Goal: Task Accomplishment & Management: Use online tool/utility

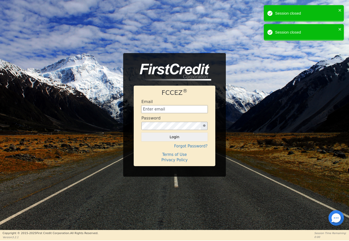
type input "[EMAIL_ADDRESS][DOMAIN_NAME]"
click at [174, 137] on button "Login" at bounding box center [174, 137] width 66 height 9
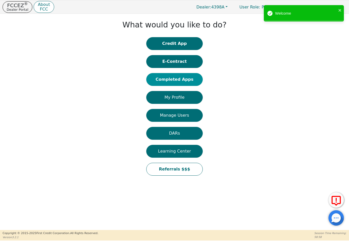
click at [180, 82] on button "Completed Apps" at bounding box center [174, 79] width 56 height 13
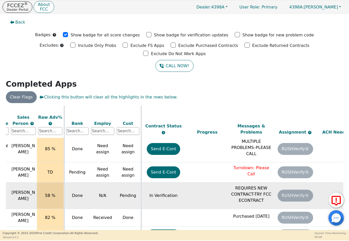
scroll to position [94, 160]
click at [268, 185] on p "REQUIRES NEW CONTRACT-TRY FCC ECONTRACT" at bounding box center [251, 194] width 42 height 18
drag, startPoint x: 266, startPoint y: 185, endPoint x: 229, endPoint y: 176, distance: 38.1
click at [229, 183] on td "REQUIRES NEW CONTRACT-TRY FCC ECONTRACT" at bounding box center [251, 196] width 44 height 26
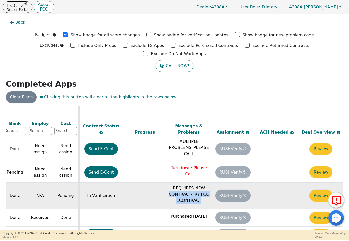
scroll to position [94, 225]
click at [323, 190] on button "Review" at bounding box center [320, 196] width 23 height 12
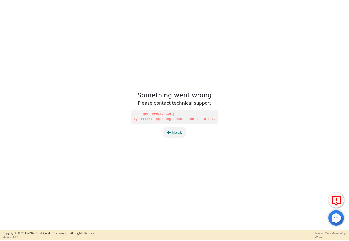
click at [178, 132] on span "Back" at bounding box center [177, 133] width 10 height 6
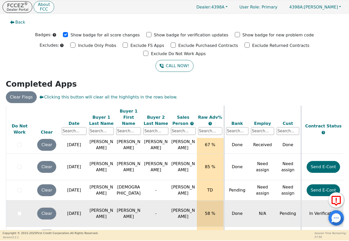
scroll to position [76, 0]
click at [175, 208] on span "[PERSON_NAME]" at bounding box center [183, 213] width 24 height 11
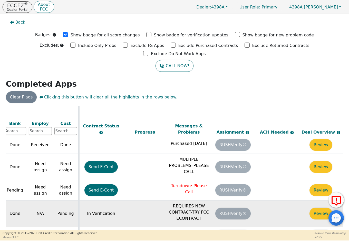
scroll to position [76, 225]
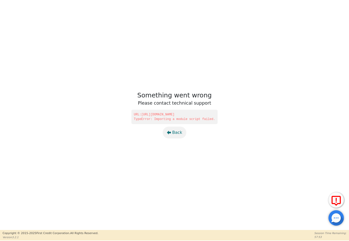
click at [173, 131] on span "Back" at bounding box center [177, 133] width 10 height 6
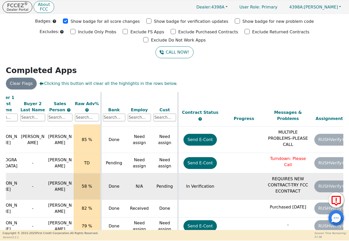
scroll to position [89, 123]
drag, startPoint x: 269, startPoint y: 162, endPoint x: 308, endPoint y: 174, distance: 40.8
click at [308, 176] on p "REQUIRES NEW CONTRACT-TRY FCC ECONTRACT" at bounding box center [288, 185] width 42 height 18
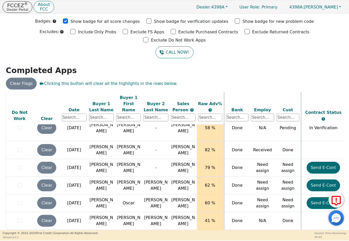
scroll to position [149, 0]
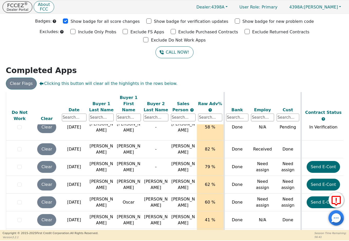
click at [30, 78] on button "Clear Flags" at bounding box center [21, 84] width 31 height 12
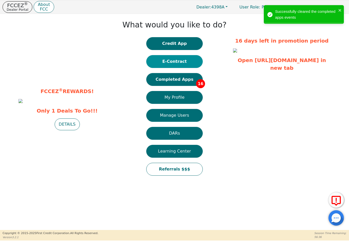
click at [173, 64] on button "E-Contract" at bounding box center [174, 61] width 56 height 13
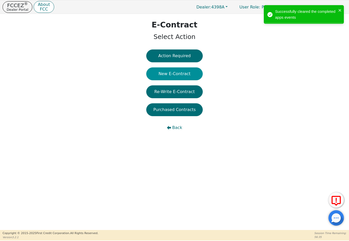
click at [173, 73] on button "New E-Contract" at bounding box center [174, 73] width 56 height 13
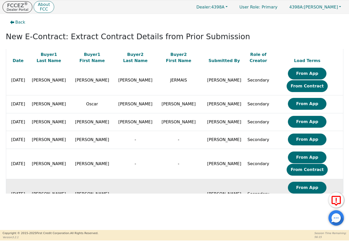
scroll to position [98, 0]
click at [310, 194] on button "From Contract" at bounding box center [307, 200] width 41 height 12
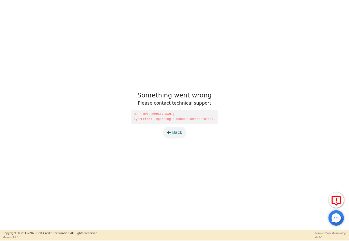
click at [175, 132] on span "Back" at bounding box center [177, 133] width 10 height 6
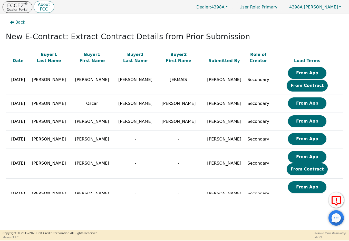
scroll to position [98, 0]
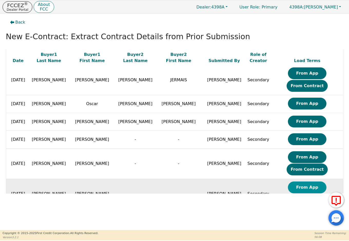
click at [288, 182] on button "From App" at bounding box center [307, 188] width 38 height 12
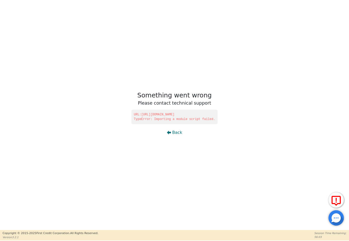
click at [142, 117] on span "TypeError: Importing a module script failed." at bounding box center [174, 119] width 81 height 5
click at [173, 134] on span "Back" at bounding box center [177, 133] width 10 height 6
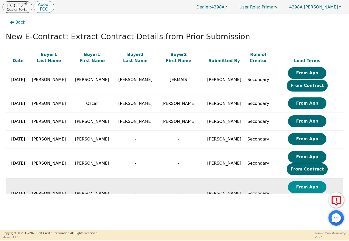
scroll to position [98, 0]
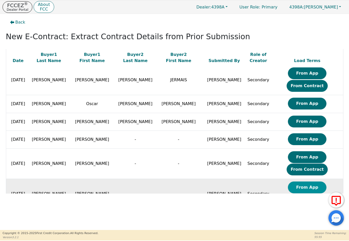
click at [288, 182] on button "From App" at bounding box center [307, 188] width 38 height 12
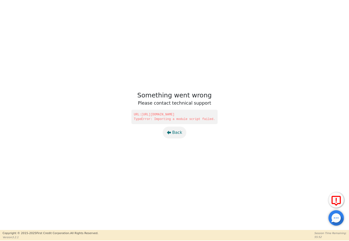
click at [172, 134] on button "Back" at bounding box center [175, 133] width 24 height 12
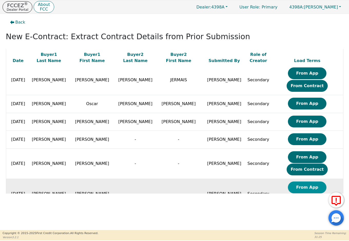
click at [288, 182] on button "From App" at bounding box center [307, 188] width 38 height 12
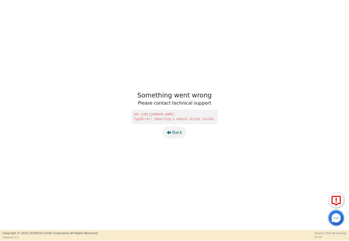
click at [179, 133] on span "Back" at bounding box center [177, 133] width 10 height 6
